Goal: Information Seeking & Learning: Learn about a topic

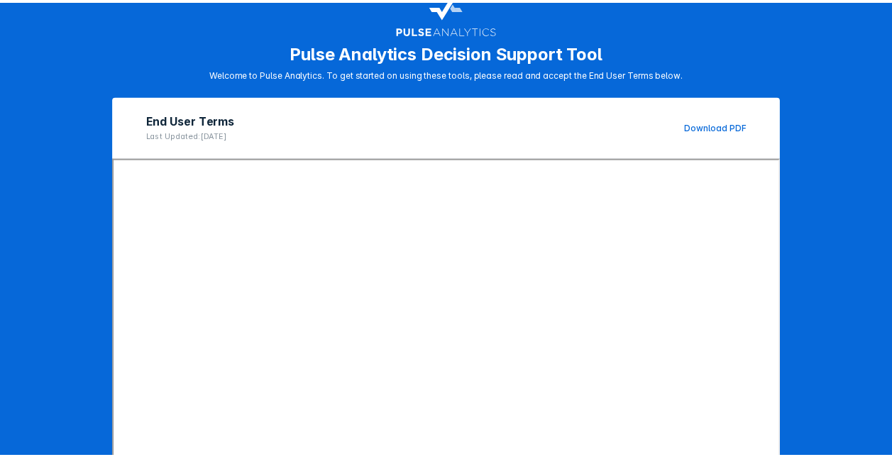
scroll to position [217, 0]
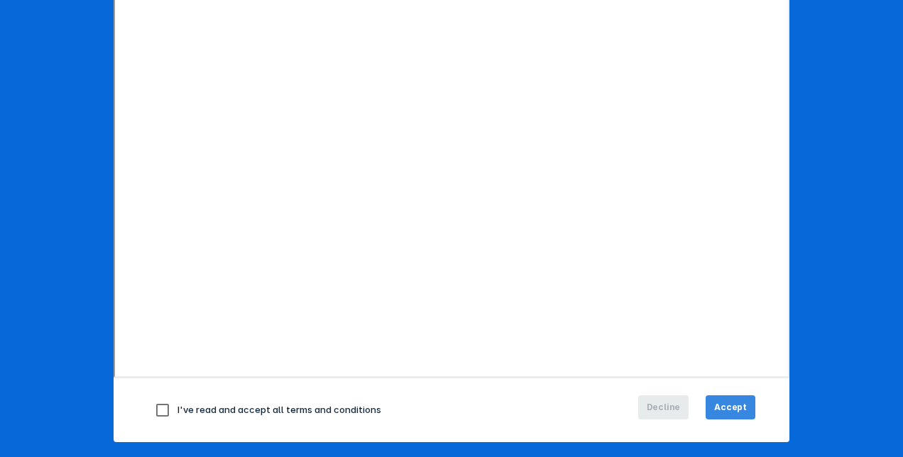
click at [737, 403] on span "Accept" at bounding box center [730, 407] width 33 height 13
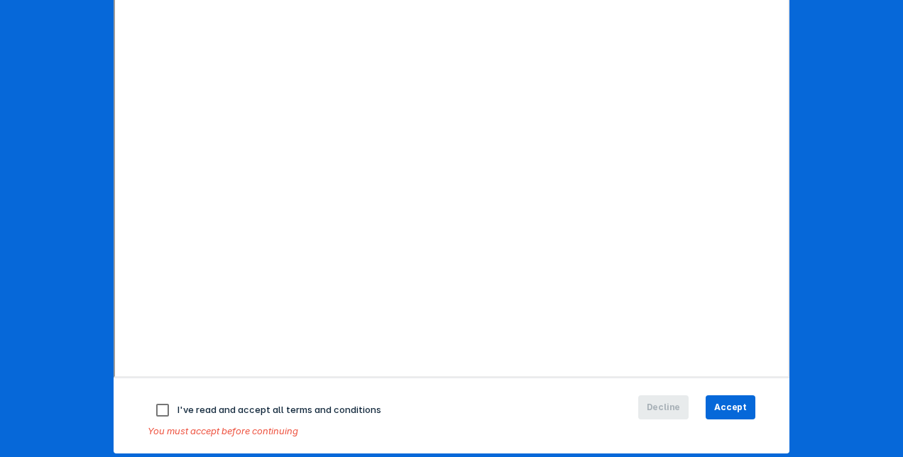
click at [162, 412] on input "checkbox" at bounding box center [163, 410] width 30 height 30
checkbox input "true"
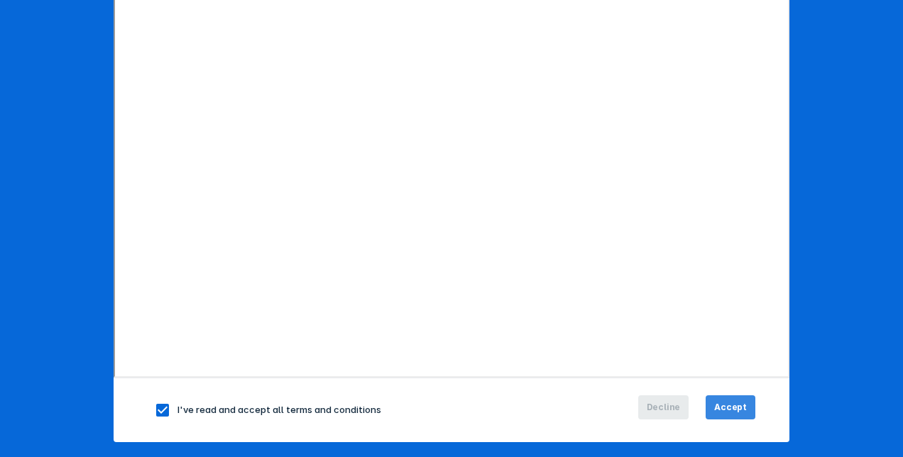
click at [733, 403] on span "Accept" at bounding box center [730, 407] width 33 height 13
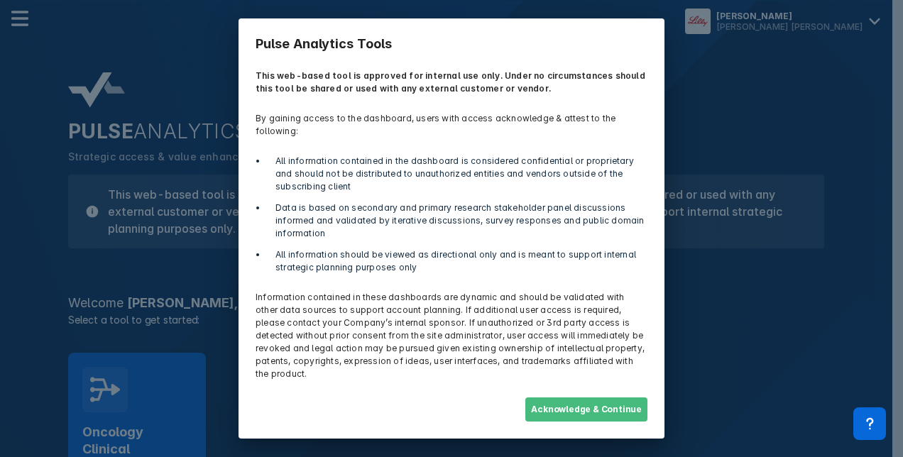
click at [613, 397] on button "Acknowledge & Continue" at bounding box center [586, 409] width 122 height 24
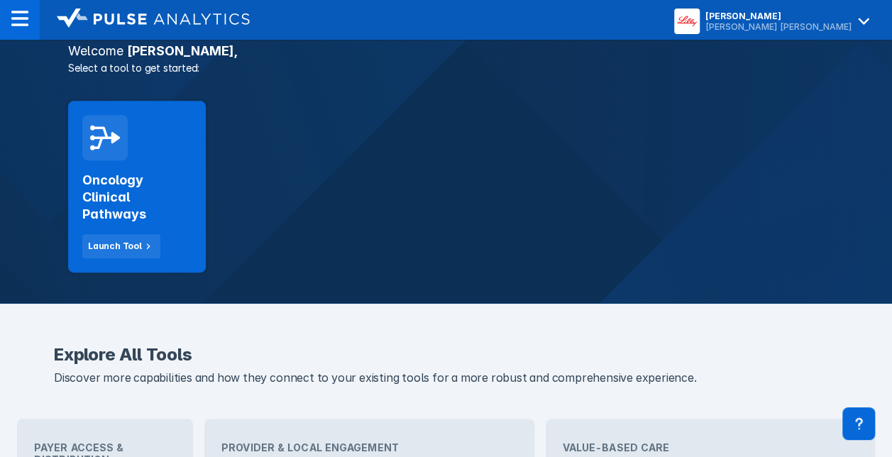
scroll to position [270, 0]
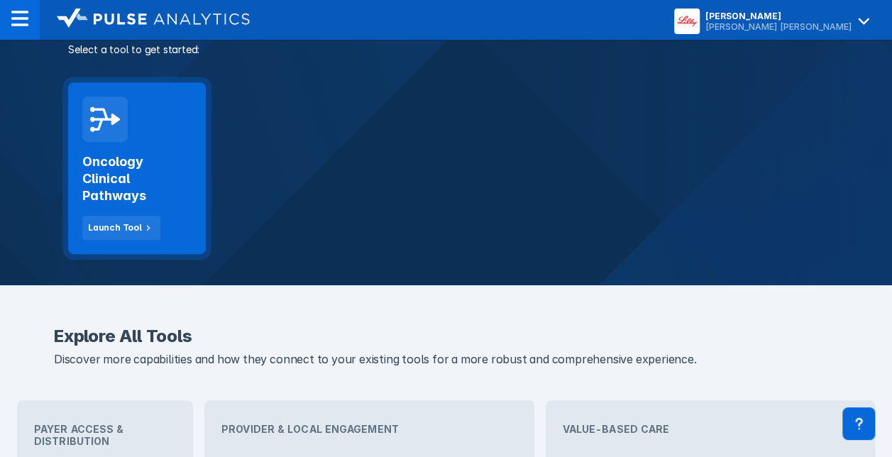
click at [145, 179] on h2 "Oncology Clinical Pathways" at bounding box center [136, 178] width 109 height 51
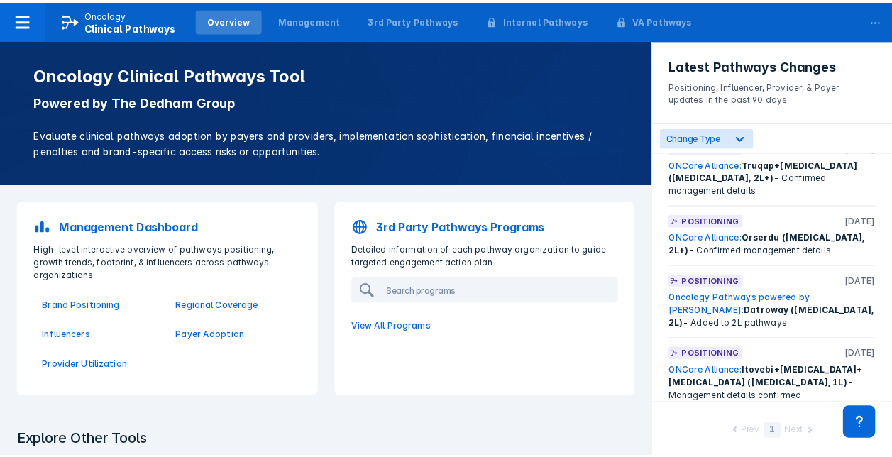
scroll to position [1510, 0]
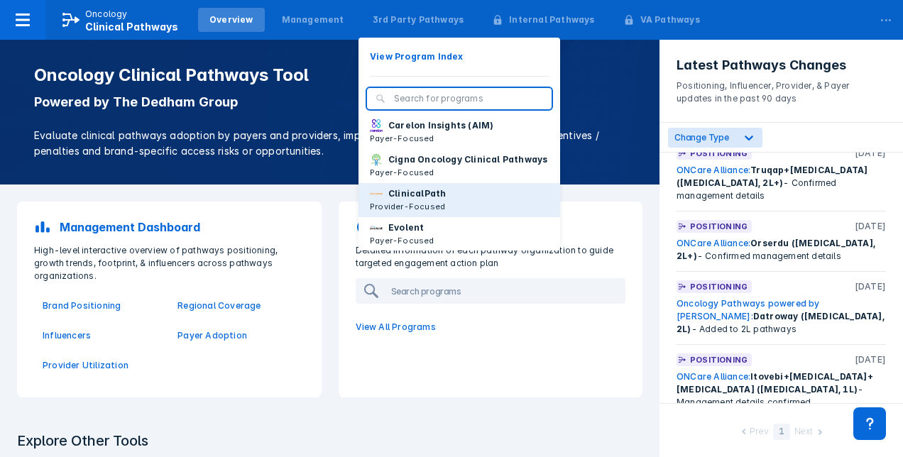
click at [395, 200] on p "ClinicalPath" at bounding box center [416, 193] width 57 height 13
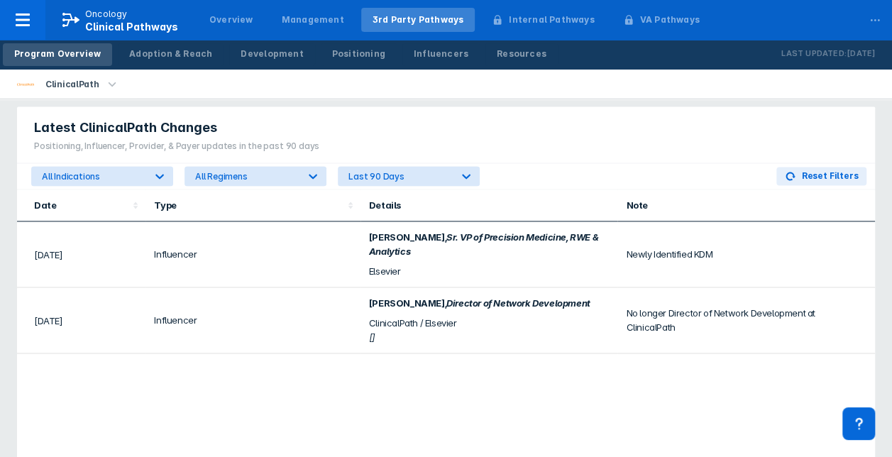
scroll to position [944, 0]
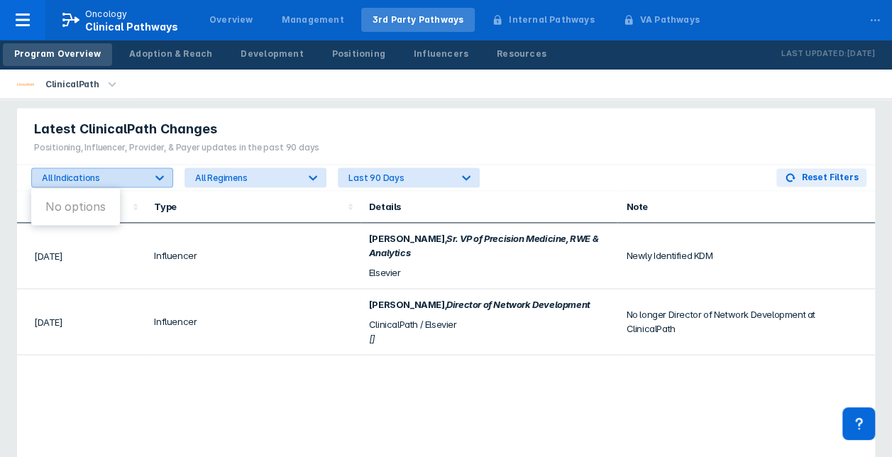
click at [126, 173] on div "All Indications" at bounding box center [93, 177] width 103 height 11
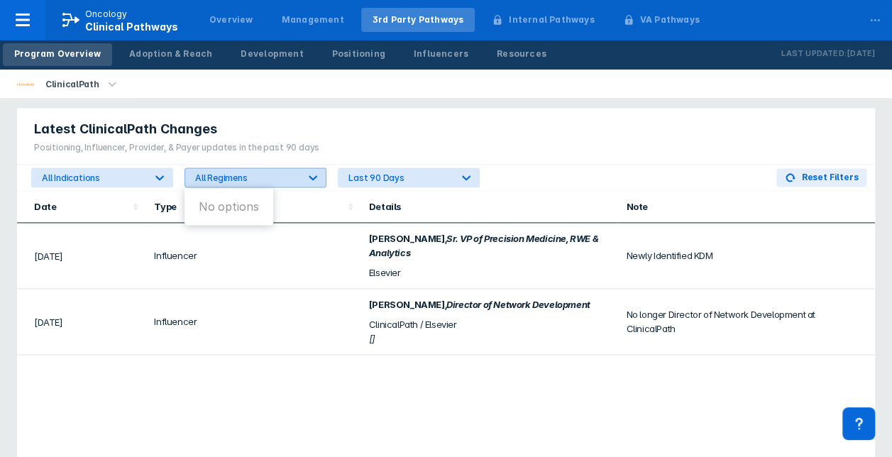
click at [260, 172] on div "All Regimens" at bounding box center [246, 177] width 103 height 11
click at [307, 172] on icon at bounding box center [313, 177] width 14 height 14
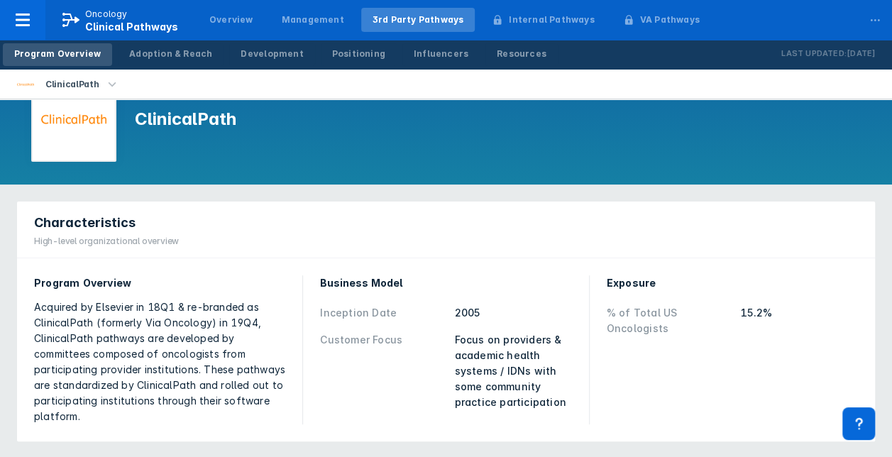
scroll to position [11, 0]
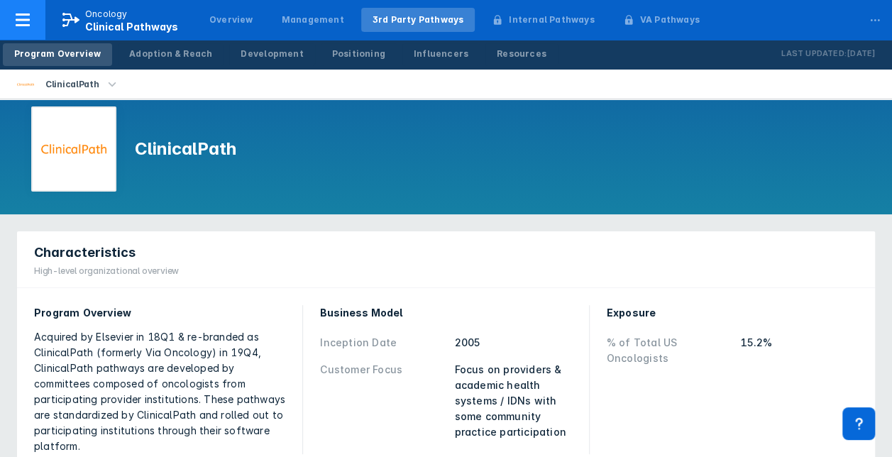
click at [99, 21] on span "Clinical Pathways" at bounding box center [131, 27] width 93 height 12
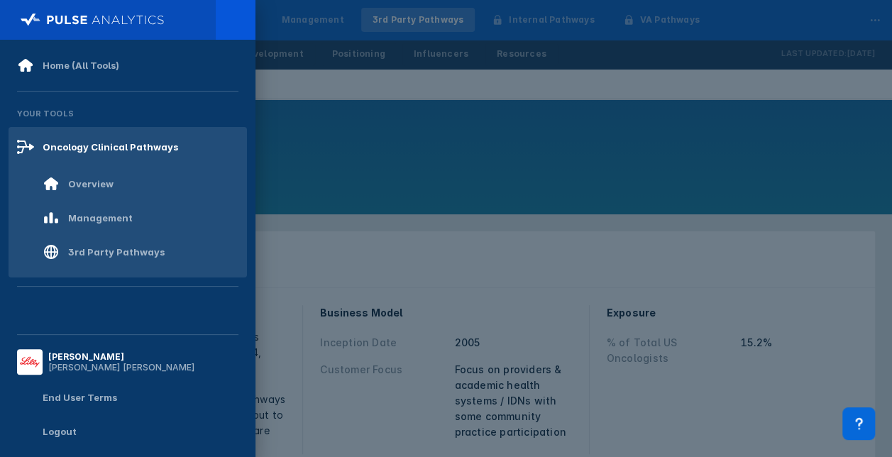
scroll to position [0, 0]
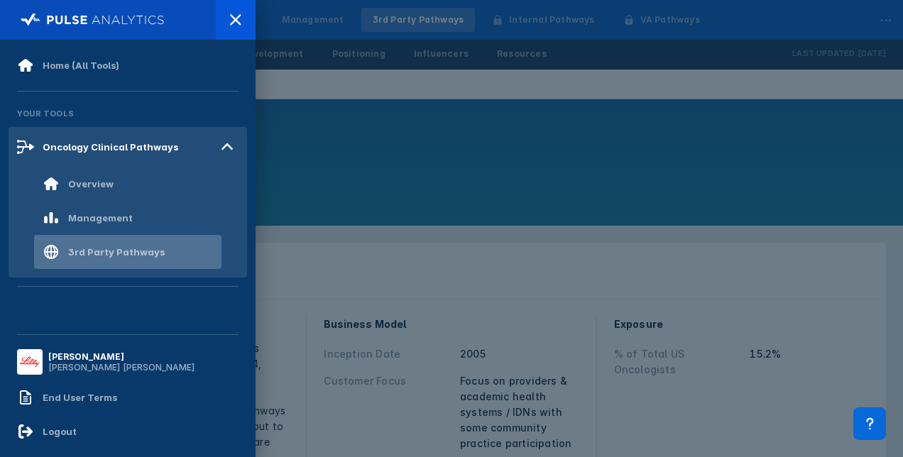
click at [84, 254] on div "3rd Party Pathways" at bounding box center [116, 251] width 97 height 11
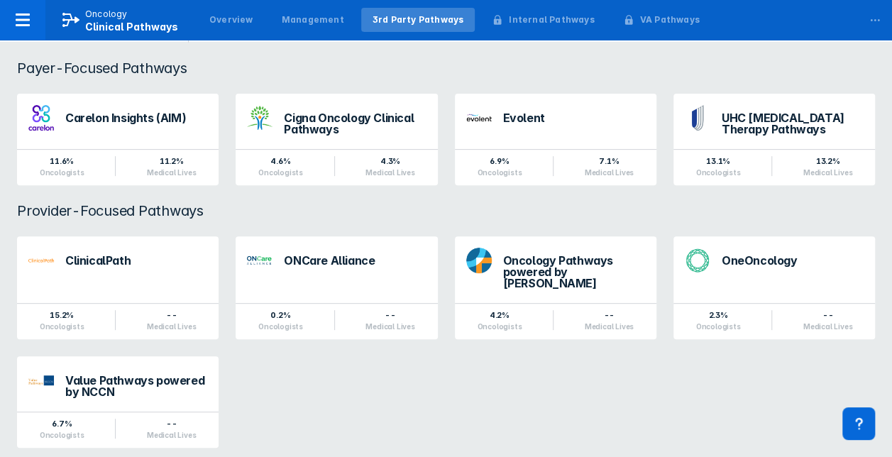
scroll to position [166, 0]
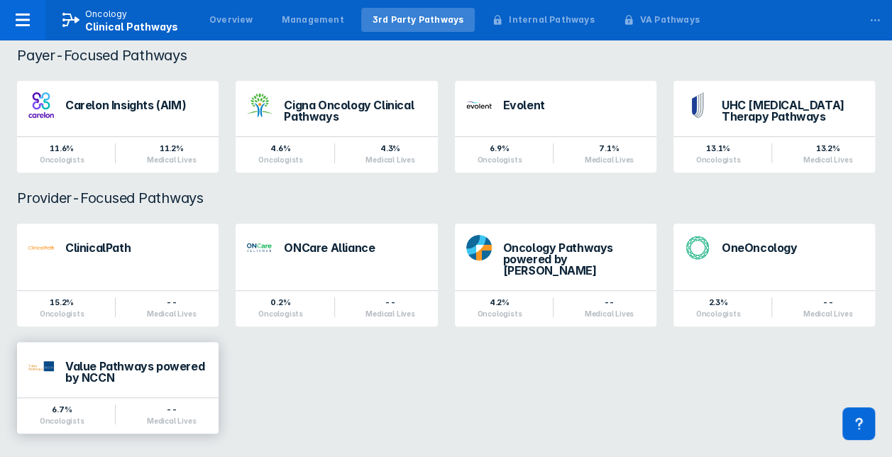
click at [126, 361] on div "Value Pathways powered by NCCN" at bounding box center [136, 372] width 142 height 23
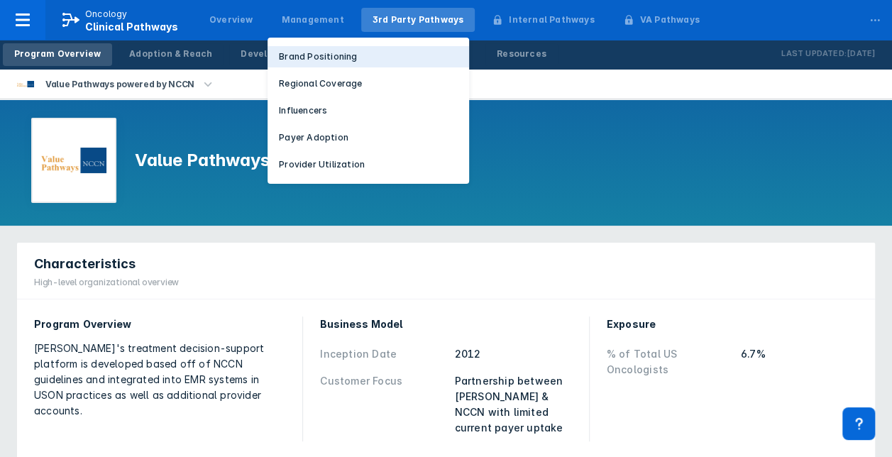
click at [298, 53] on p "Brand Positioning" at bounding box center [318, 56] width 78 height 13
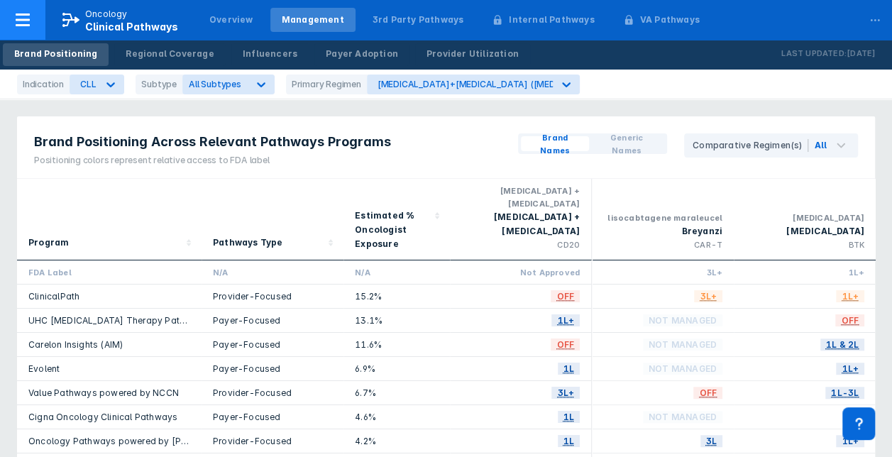
click at [106, 24] on span "Clinical Pathways" at bounding box center [131, 27] width 93 height 12
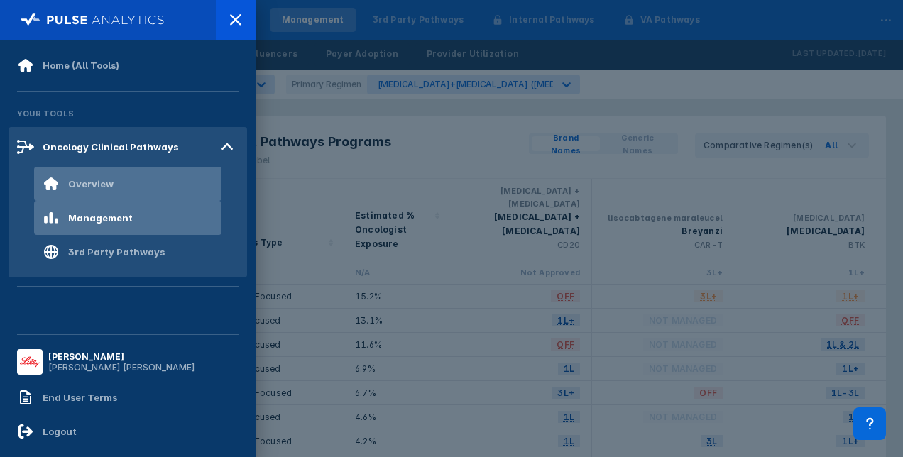
click at [99, 184] on div "Overview" at bounding box center [90, 183] width 45 height 11
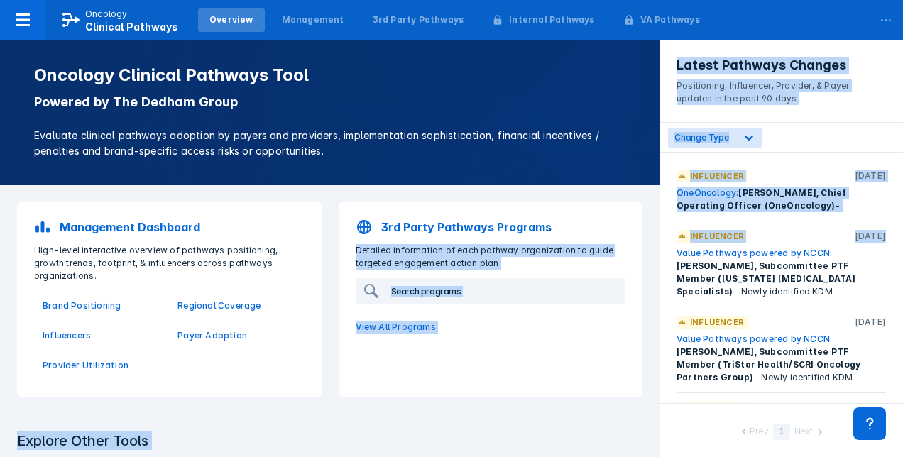
drag, startPoint x: 647, startPoint y: 204, endPoint x: 662, endPoint y: 256, distance: 54.6
click at [662, 256] on div "Oncology Clinical Pathways Tool Powered by The Dedham Group Evaluate clinical p…" at bounding box center [451, 228] width 903 height 457
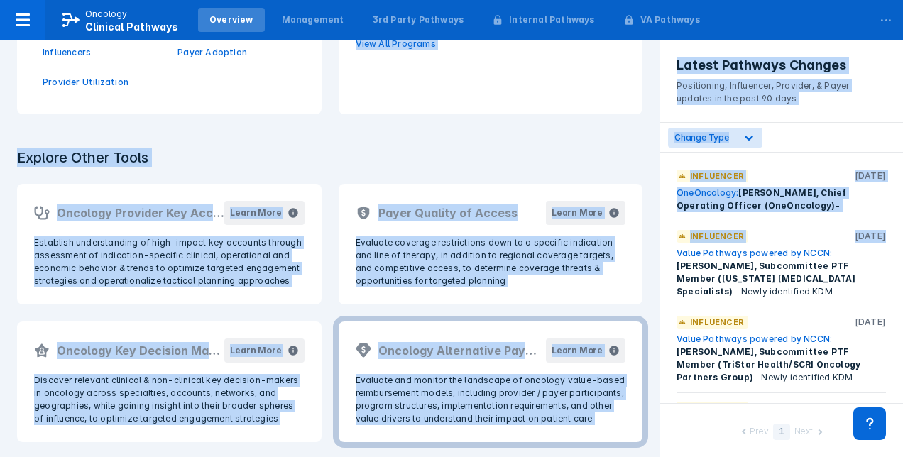
scroll to position [285, 0]
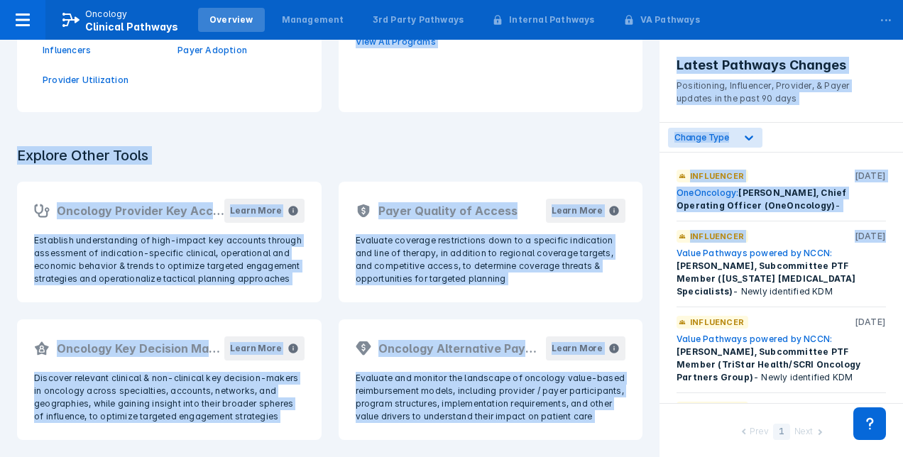
click at [197, 316] on div "Oncology Key Decision Makers Learn More Discover relevant clinical & non-clinic…" at bounding box center [170, 380] width 322 height 138
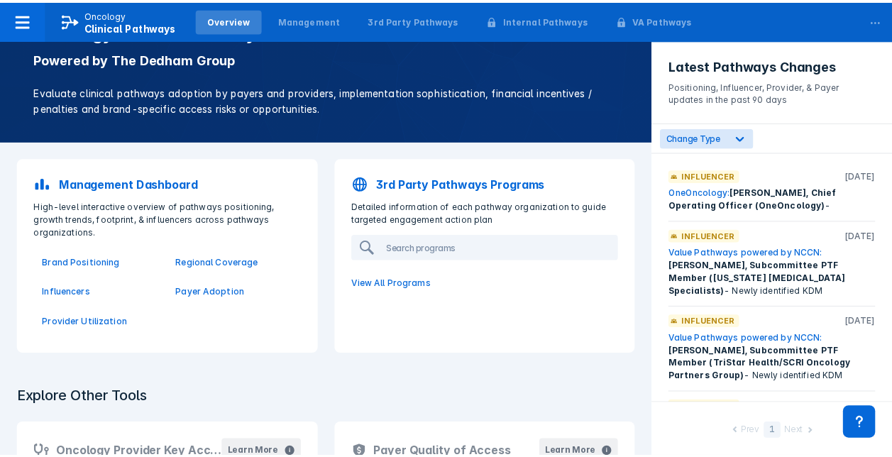
scroll to position [0, 0]
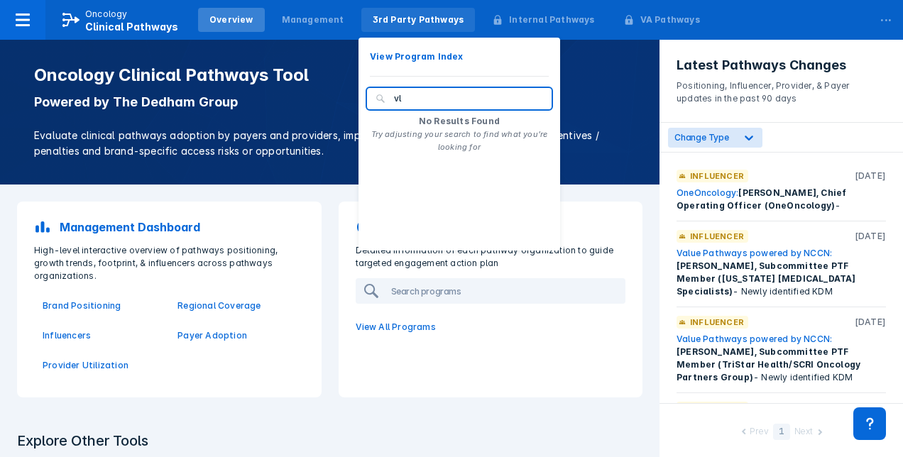
type input "v"
type input "c"
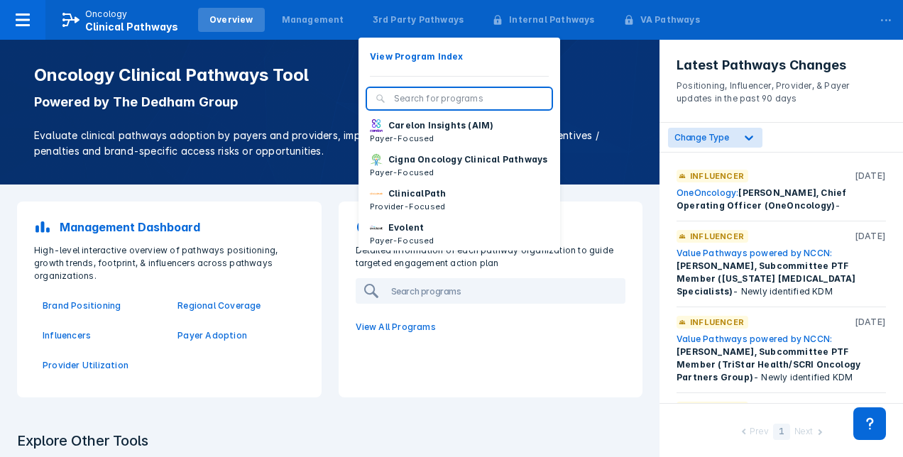
type input "v"
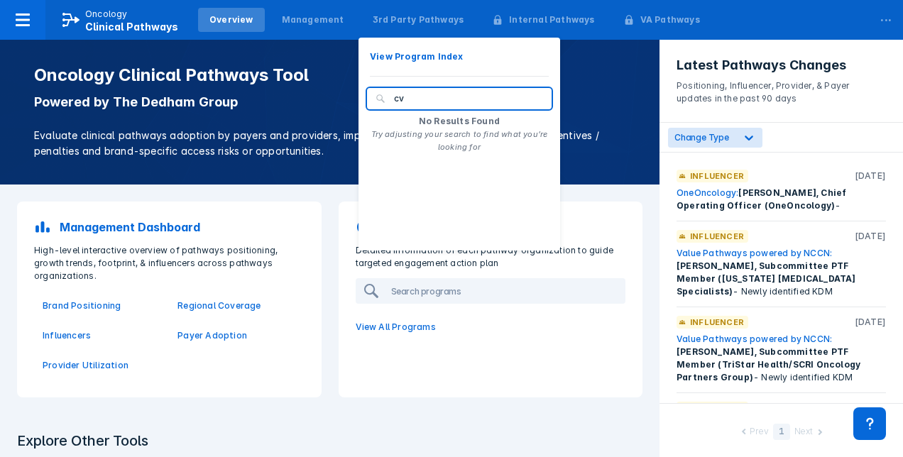
type input "c"
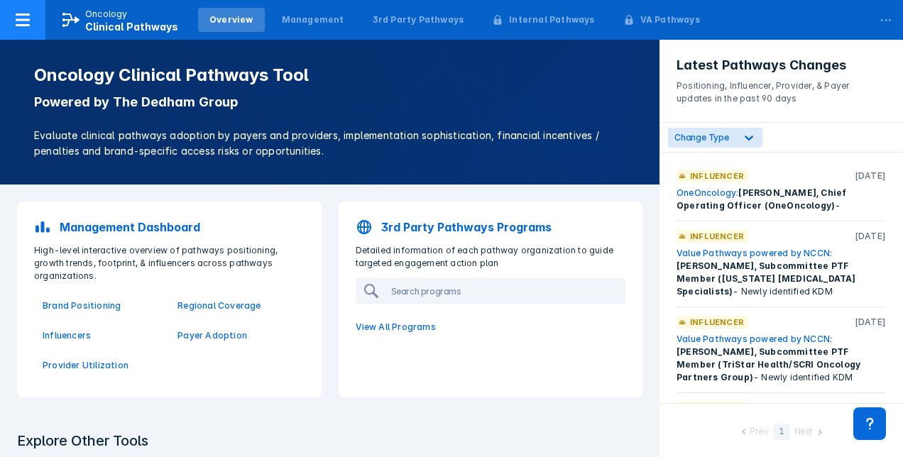
click at [97, 21] on span "Clinical Pathways" at bounding box center [131, 27] width 93 height 12
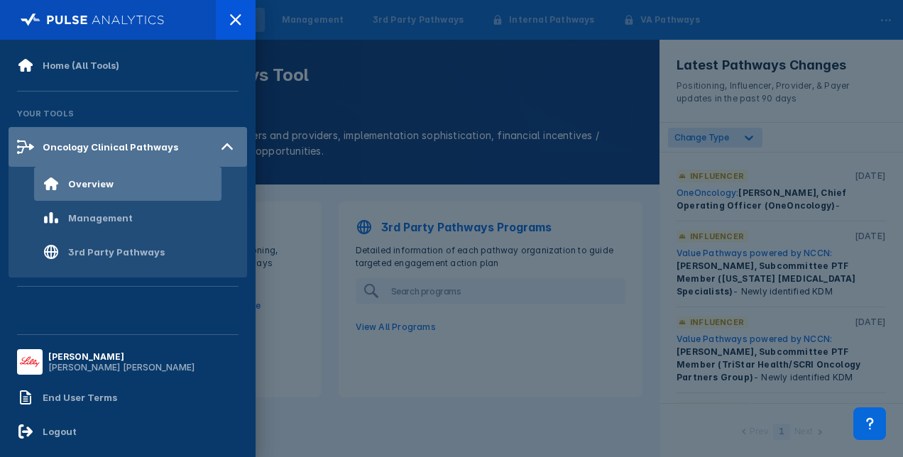
click at [67, 141] on div "Oncology Clinical Pathways" at bounding box center [111, 146] width 136 height 11
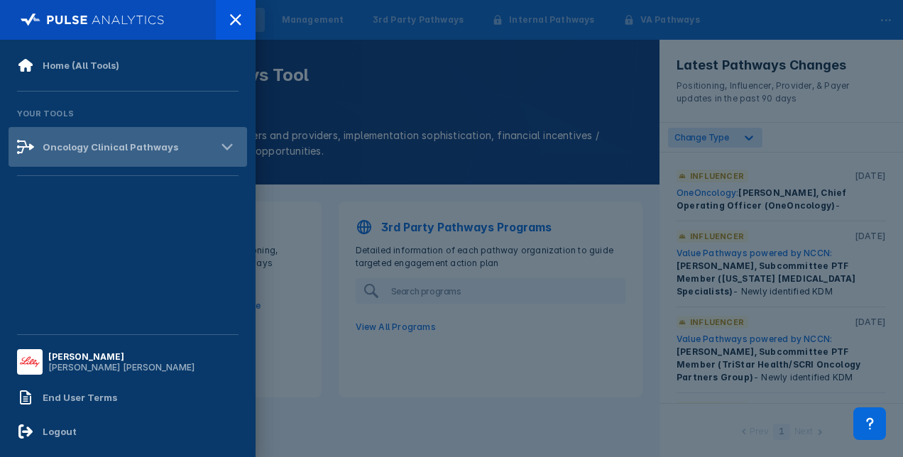
click at [67, 141] on div "Oncology Clinical Pathways" at bounding box center [111, 146] width 136 height 11
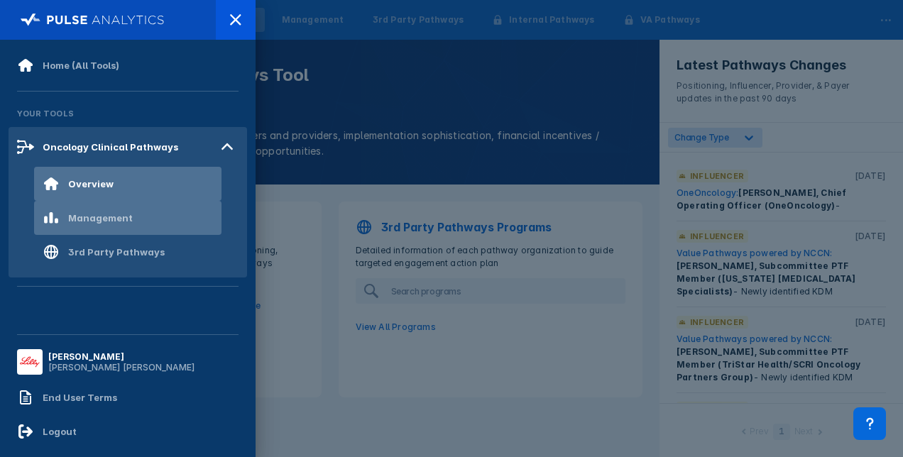
click at [77, 214] on div "Management" at bounding box center [100, 217] width 65 height 11
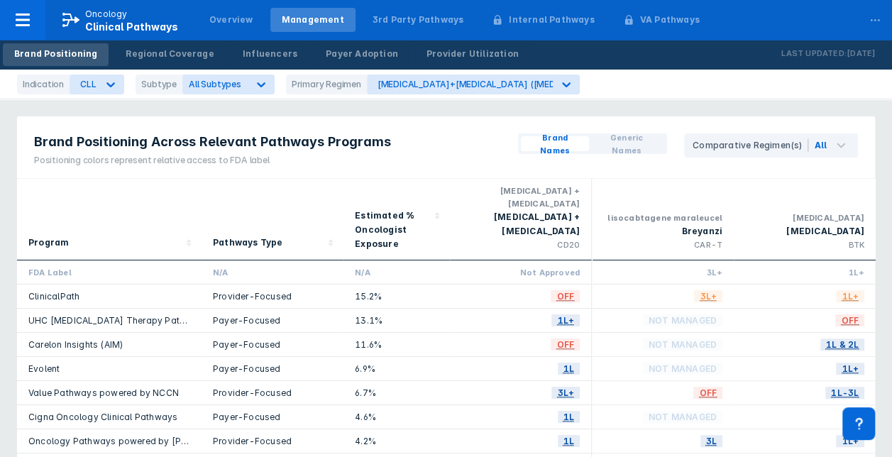
click at [564, 139] on span "Brand Names" at bounding box center [555, 144] width 57 height 26
click at [561, 81] on icon at bounding box center [566, 84] width 14 height 14
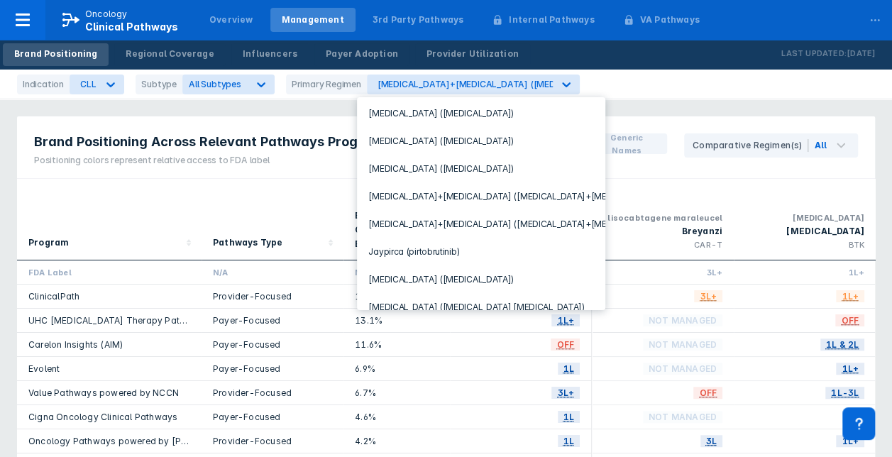
scroll to position [146, 0]
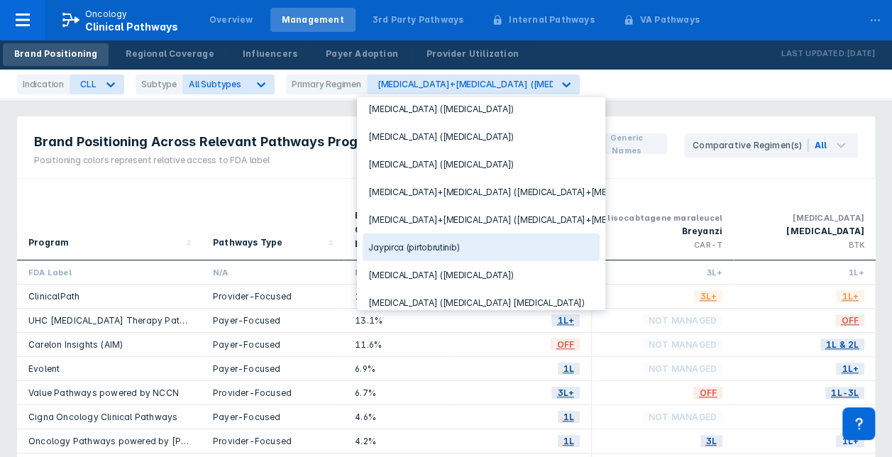
click at [487, 234] on div "Jaypirca (pirtobrutinib)" at bounding box center [481, 248] width 237 height 28
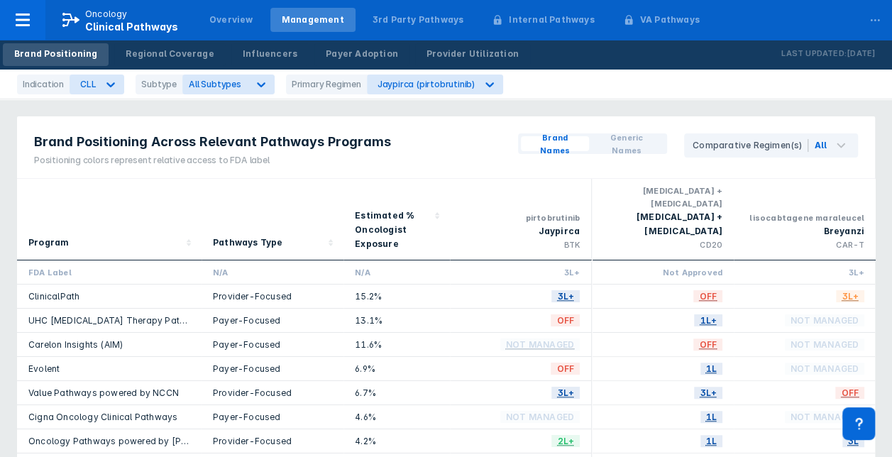
click at [557, 145] on span "Brand Names" at bounding box center [555, 144] width 57 height 26
click at [637, 142] on span "Generic Names" at bounding box center [627, 144] width 64 height 26
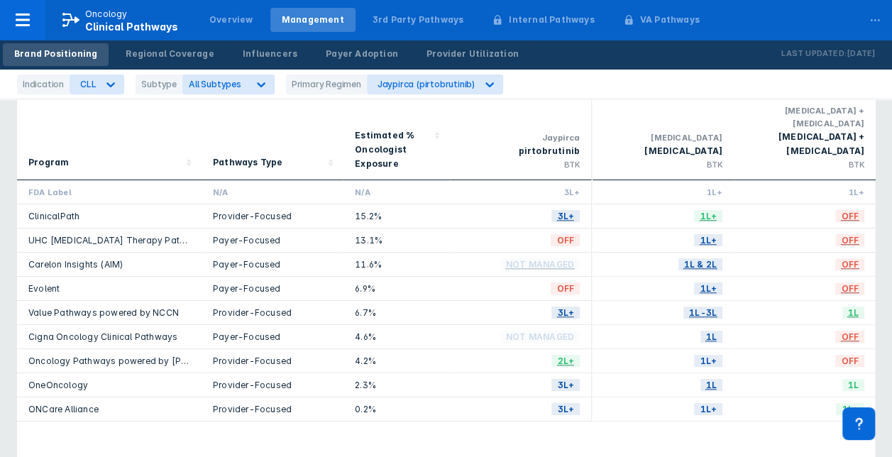
scroll to position [77, 0]
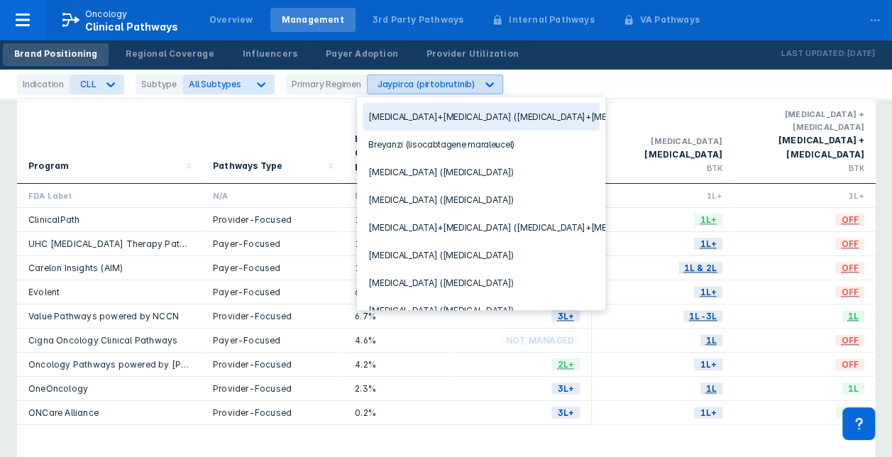
click at [486, 83] on icon at bounding box center [490, 84] width 9 height 5
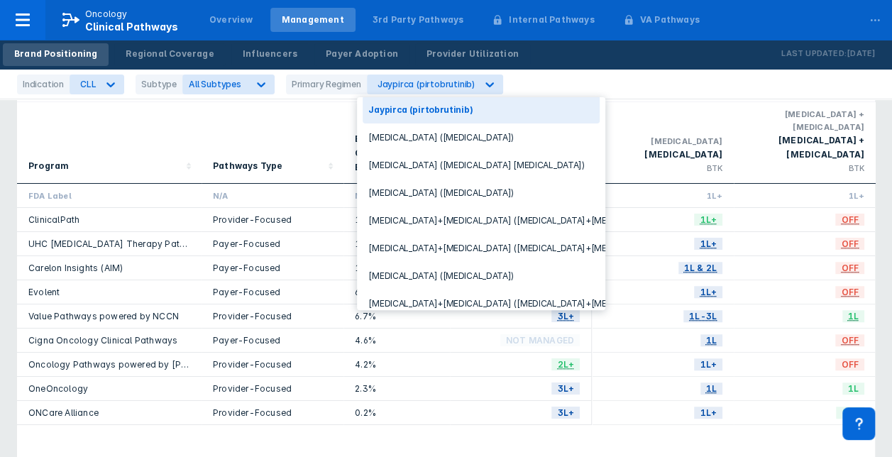
scroll to position [0, 0]
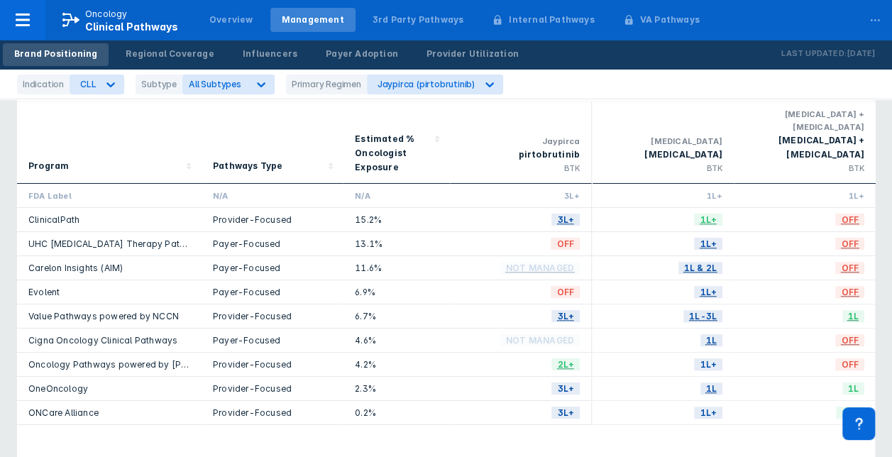
click at [331, 85] on div "Primary Regimen" at bounding box center [326, 85] width 81 height 20
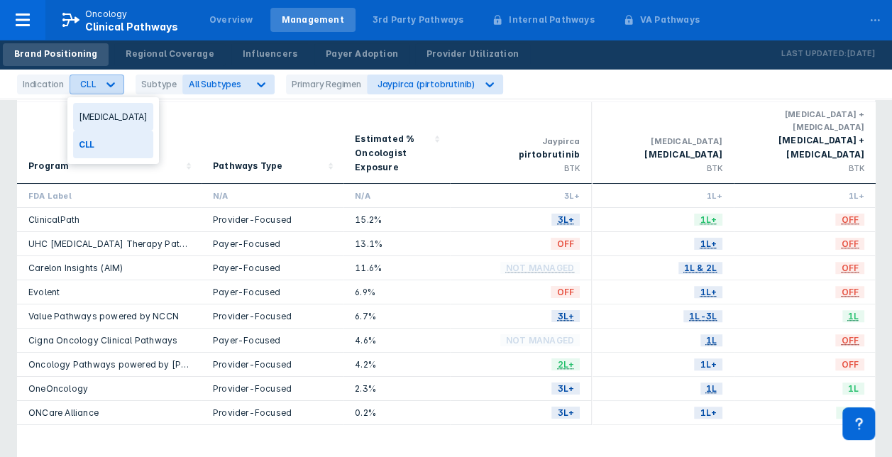
click at [112, 85] on icon at bounding box center [111, 84] width 14 height 14
click at [109, 114] on div "[MEDICAL_DATA]" at bounding box center [113, 117] width 80 height 28
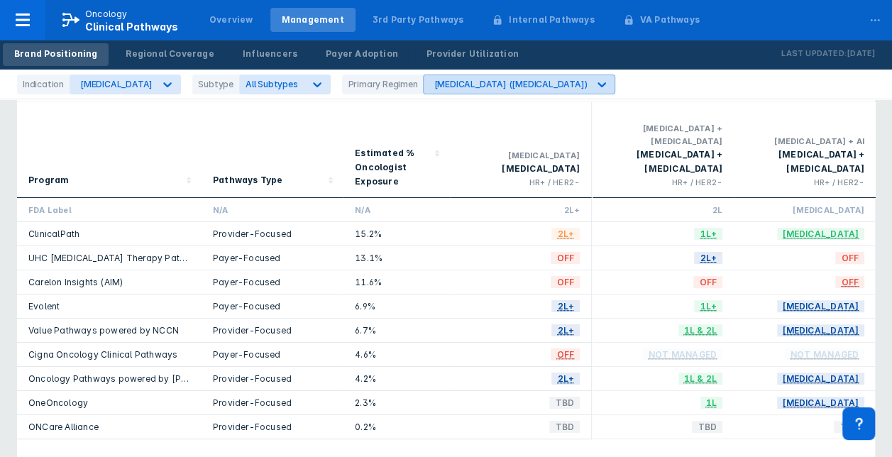
click at [595, 84] on icon at bounding box center [602, 84] width 14 height 14
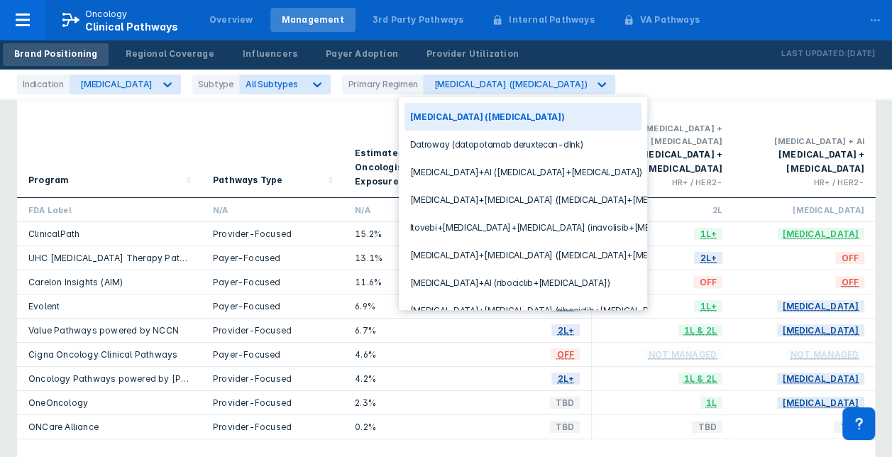
click at [343, 83] on div "Primary Regimen" at bounding box center [382, 85] width 81 height 20
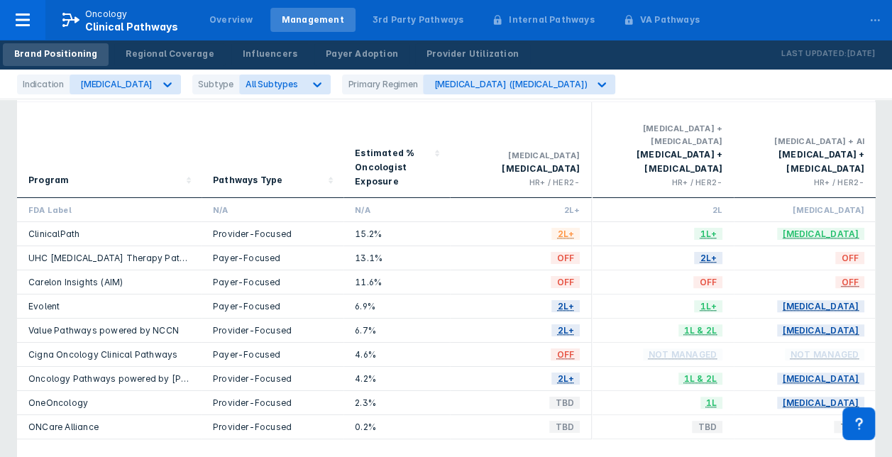
click at [345, 83] on div "Primary Regimen" at bounding box center [382, 85] width 81 height 20
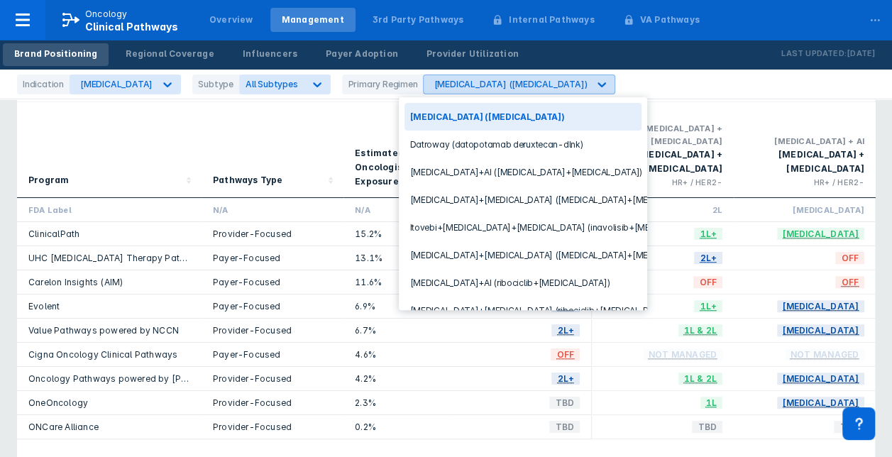
click at [595, 79] on icon at bounding box center [602, 84] width 14 height 14
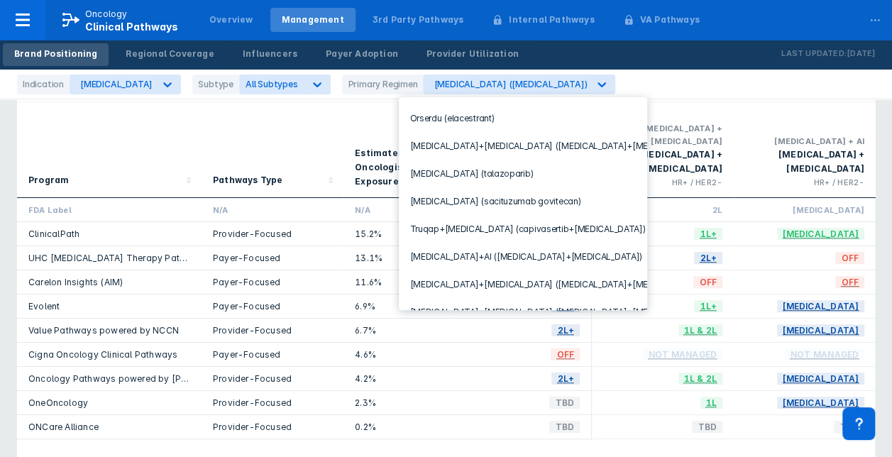
scroll to position [268, 0]
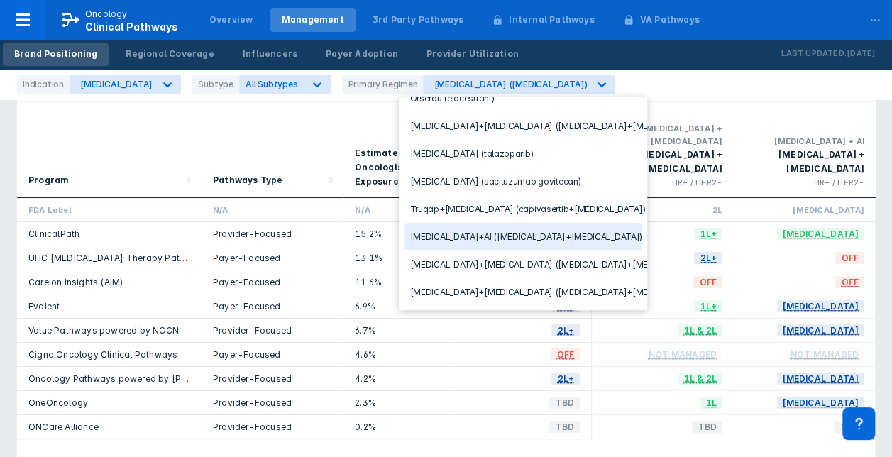
click at [510, 223] on div "[MEDICAL_DATA]+AI ([MEDICAL_DATA]+[MEDICAL_DATA])" at bounding box center [523, 237] width 237 height 28
